Goal: Task Accomplishment & Management: Manage account settings

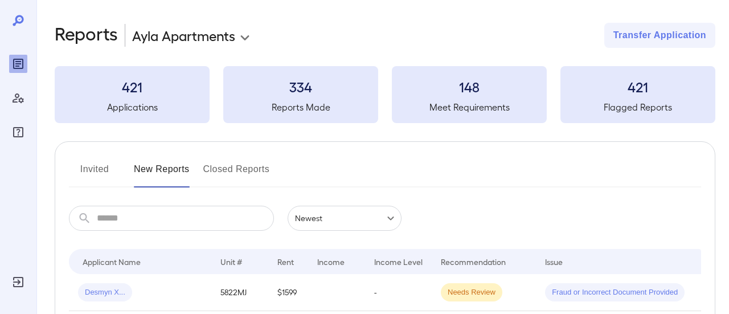
click at [240, 36] on body "**********" at bounding box center [364, 157] width 729 height 314
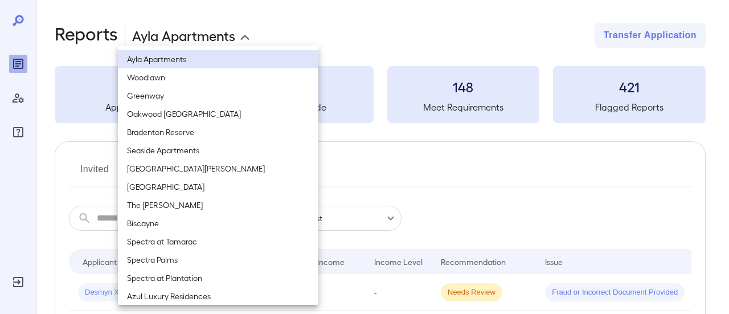
click at [158, 169] on li "San Jose" at bounding box center [218, 168] width 200 height 18
type input "**********"
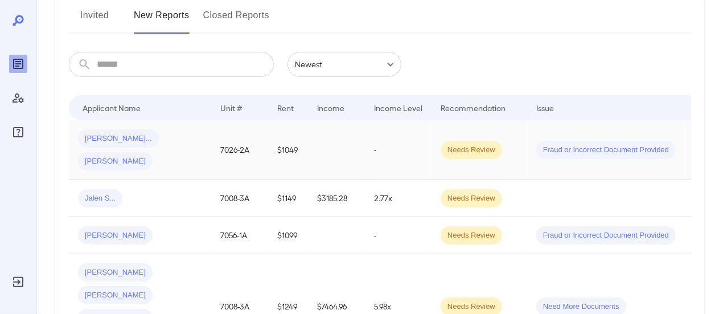
scroll to position [171, 0]
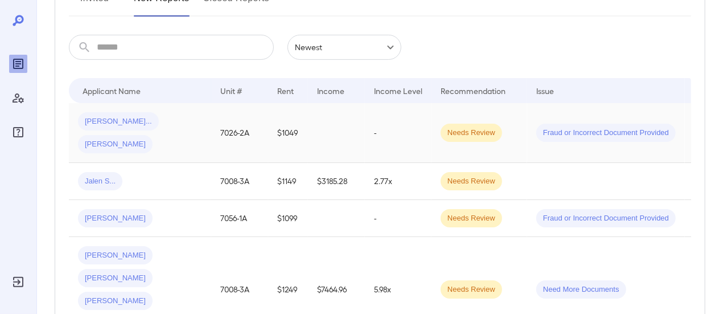
click at [180, 127] on div "Jordan S... Ismael S..." at bounding box center [140, 132] width 124 height 41
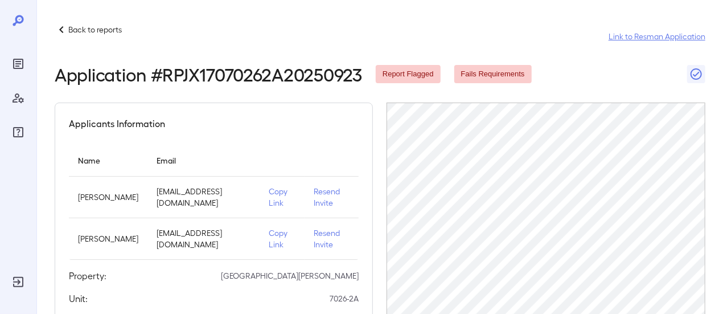
click at [656, 39] on link "Link to Resman Application" at bounding box center [657, 36] width 97 height 11
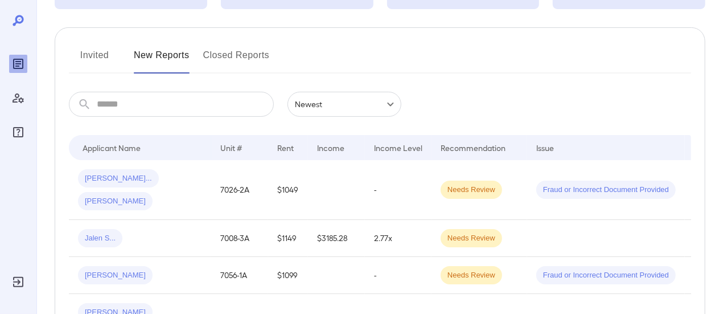
scroll to position [171, 0]
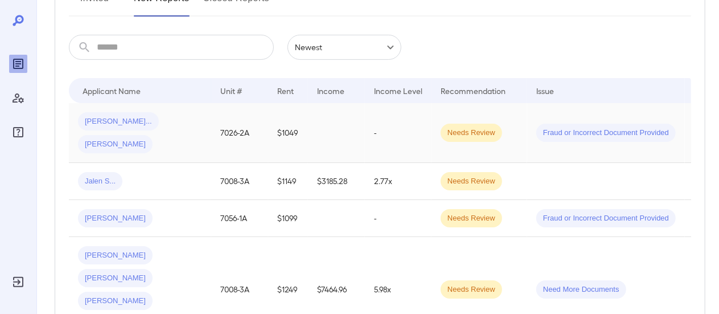
click at [399, 119] on td "-" at bounding box center [398, 133] width 67 height 60
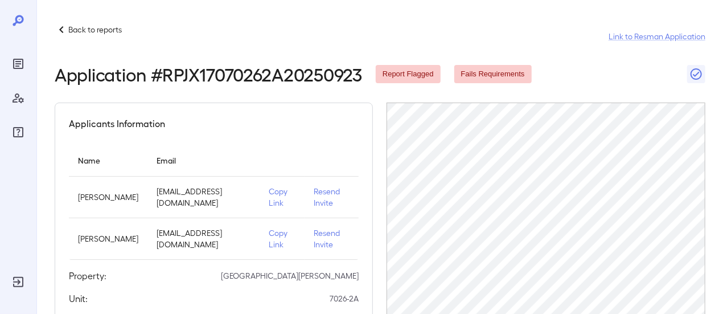
click at [333, 190] on p "Resend Invite" at bounding box center [332, 197] width 36 height 23
click at [325, 236] on p "Resend Invite" at bounding box center [332, 238] width 36 height 23
click at [60, 26] on icon at bounding box center [62, 30] width 14 height 14
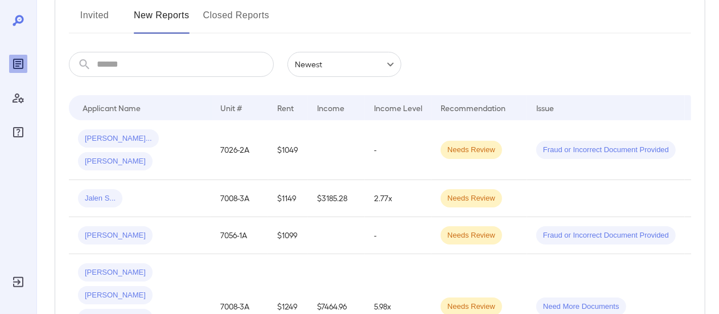
scroll to position [171, 0]
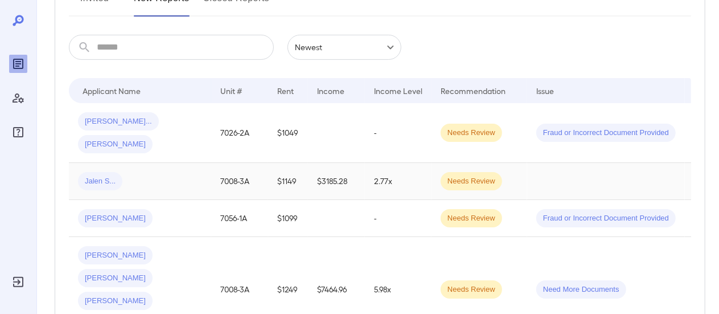
click at [175, 172] on div "Jalen S..." at bounding box center [140, 181] width 124 height 18
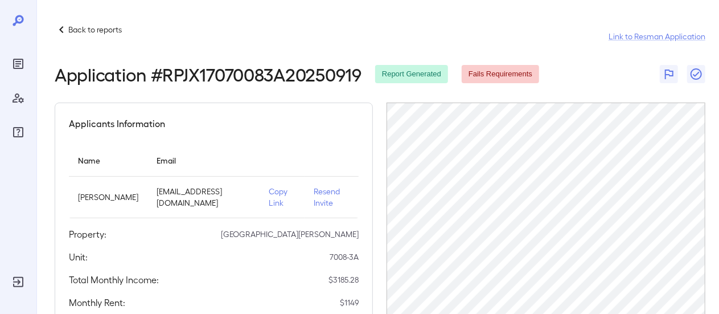
click at [69, 27] on p "Back to reports" at bounding box center [95, 29] width 54 height 11
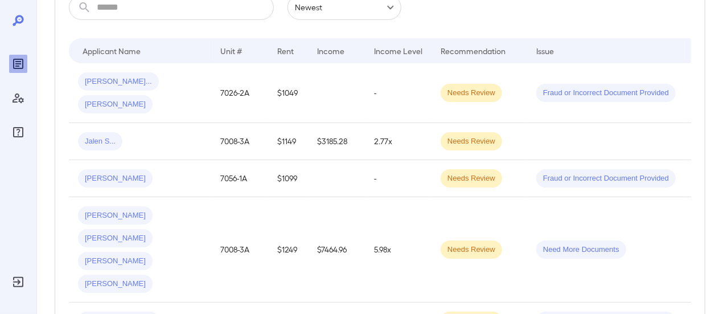
scroll to position [171, 0]
